Goal: Transaction & Acquisition: Purchase product/service

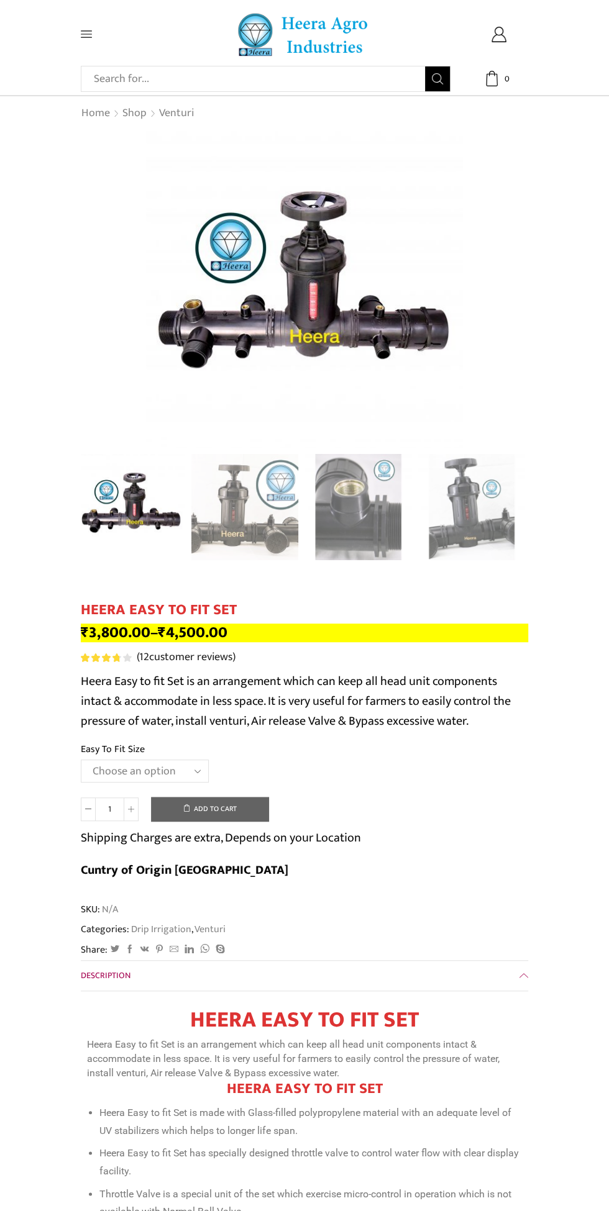
click at [156, 763] on select "Choose an option 2" Easy To Fit 2.5" Easy To Fit 3" Easy To Fit" at bounding box center [145, 771] width 128 height 23
click at [81, 760] on select "Choose an option 2" Easy To Fit 2.5" Easy To Fit 3" Easy To Fit" at bounding box center [145, 771] width 128 height 23
select select "2.5" Easy To Fit"
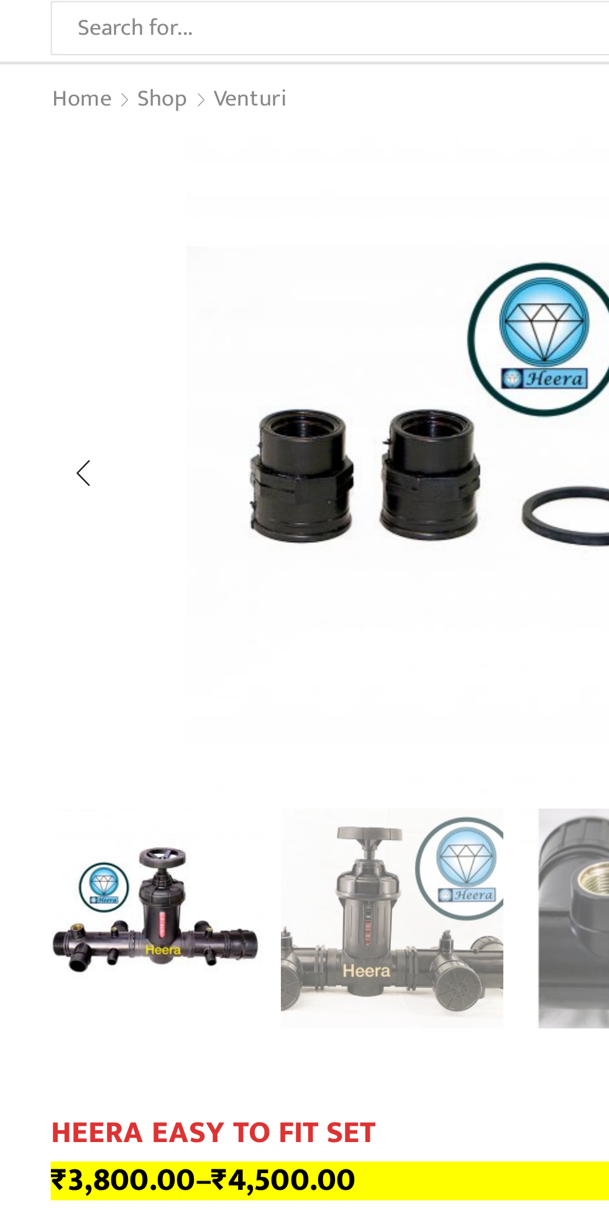
click at [255, 526] on img "2 / 8" at bounding box center [244, 505] width 107 height 107
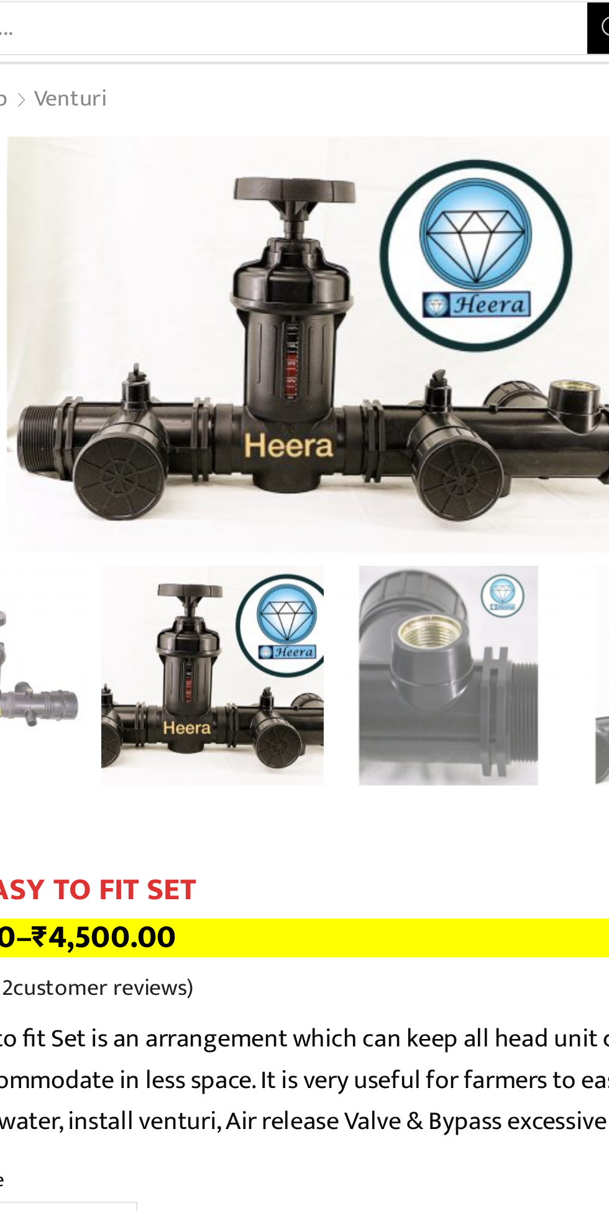
click at [364, 420] on img "3 / 8" at bounding box center [357, 388] width 107 height 107
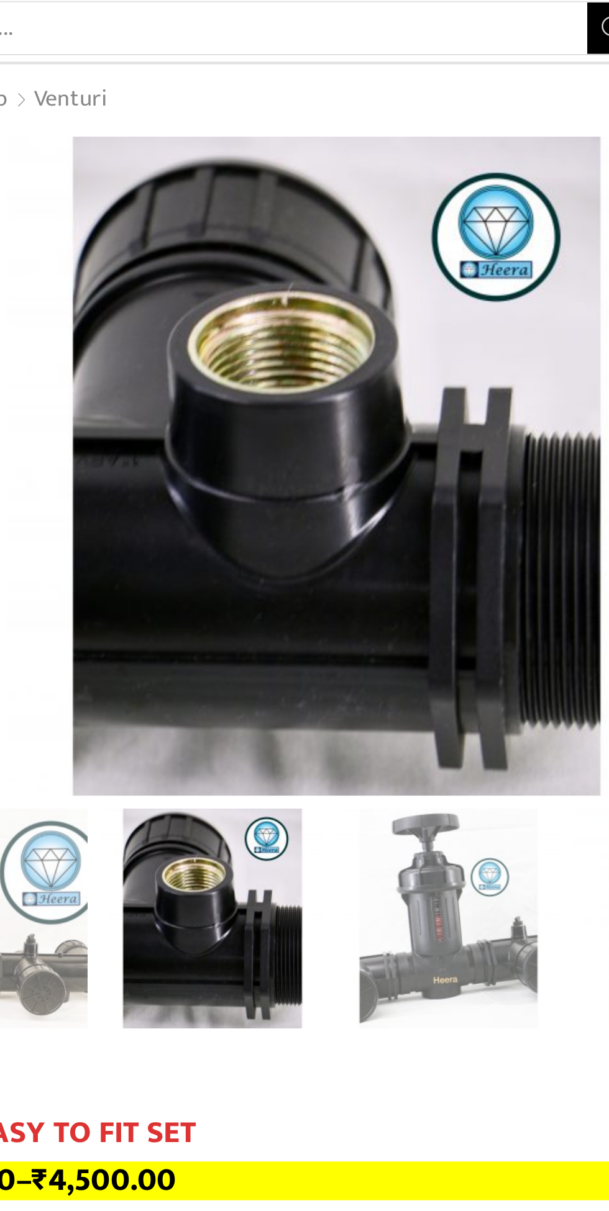
click at [352, 511] on img "4 / 8" at bounding box center [357, 505] width 107 height 107
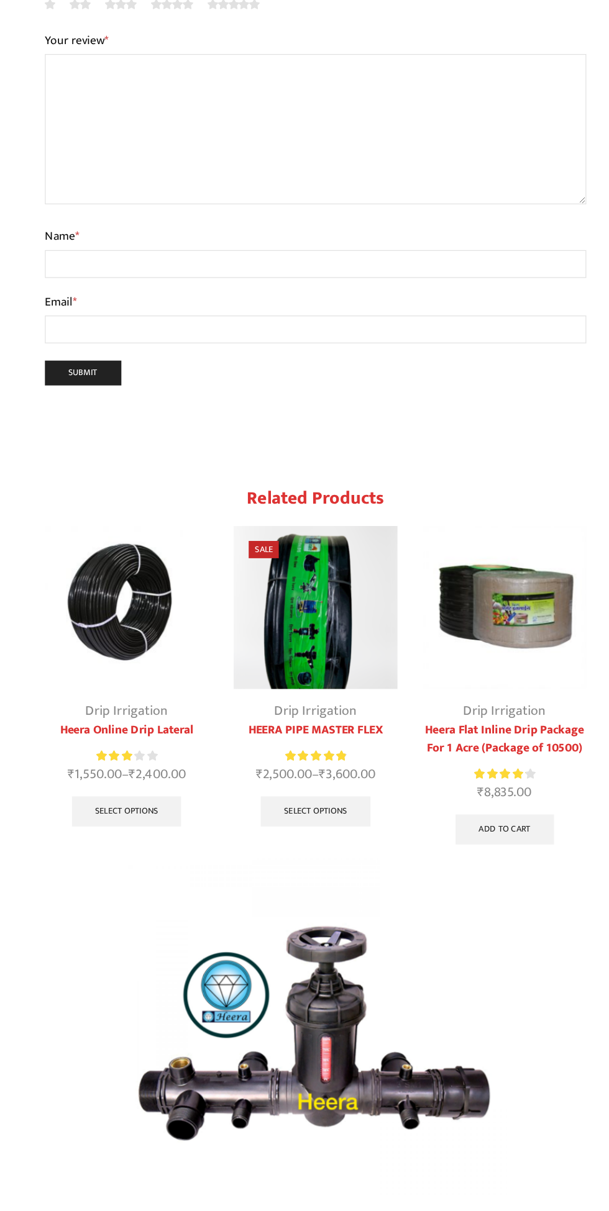
scroll to position [4198, 0]
